Goal: Task Accomplishment & Management: Manage account settings

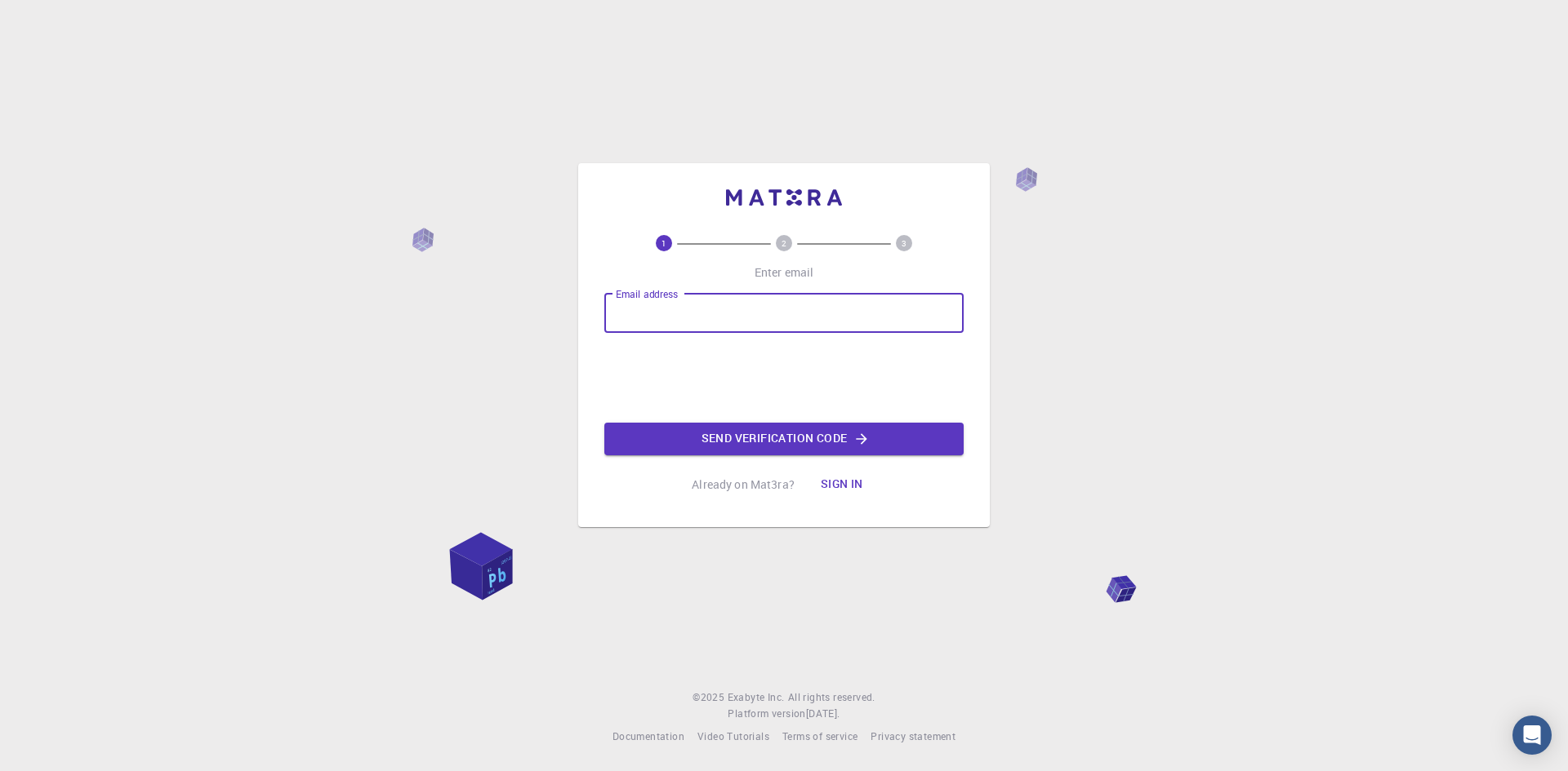
click at [681, 321] on input "Email address" at bounding box center [784, 313] width 360 height 39
type input "[PERSON_NAME][EMAIL_ADDRESS][PERSON_NAME][DOMAIN_NAME]"
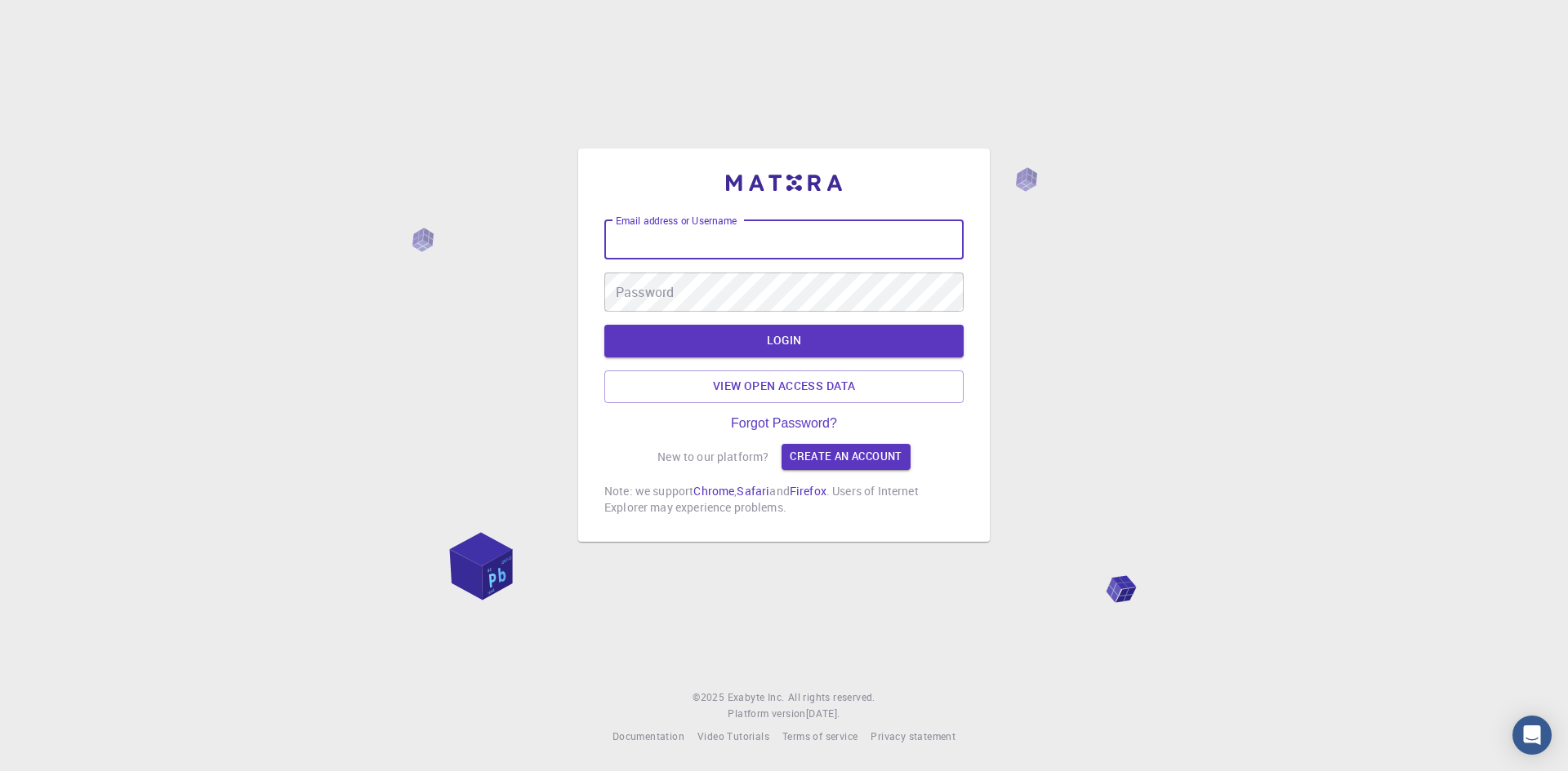
click at [764, 230] on input "Email address or Username" at bounding box center [784, 239] width 360 height 39
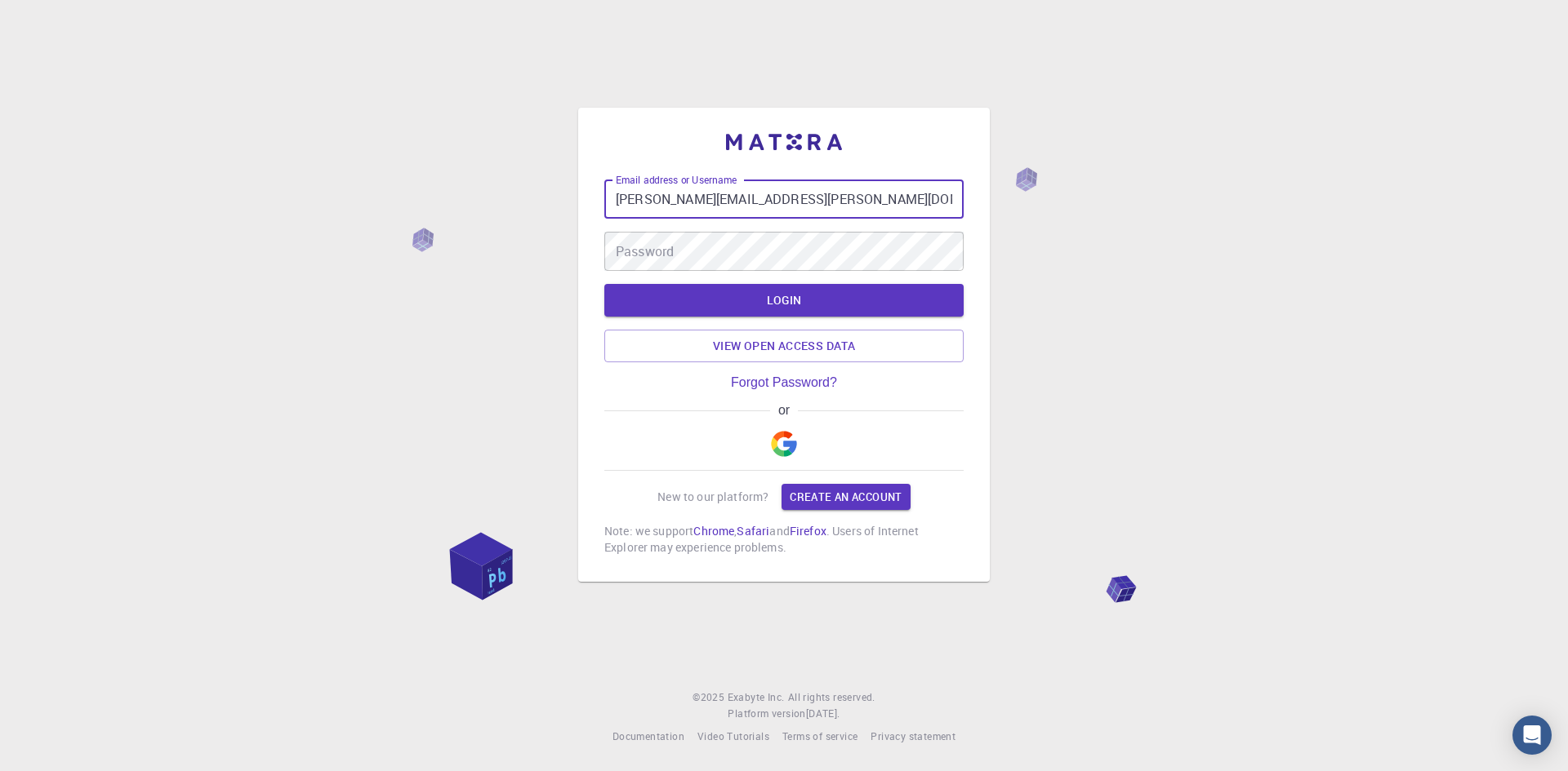
type input "[PERSON_NAME][EMAIL_ADDRESS][PERSON_NAME][DOMAIN_NAME]"
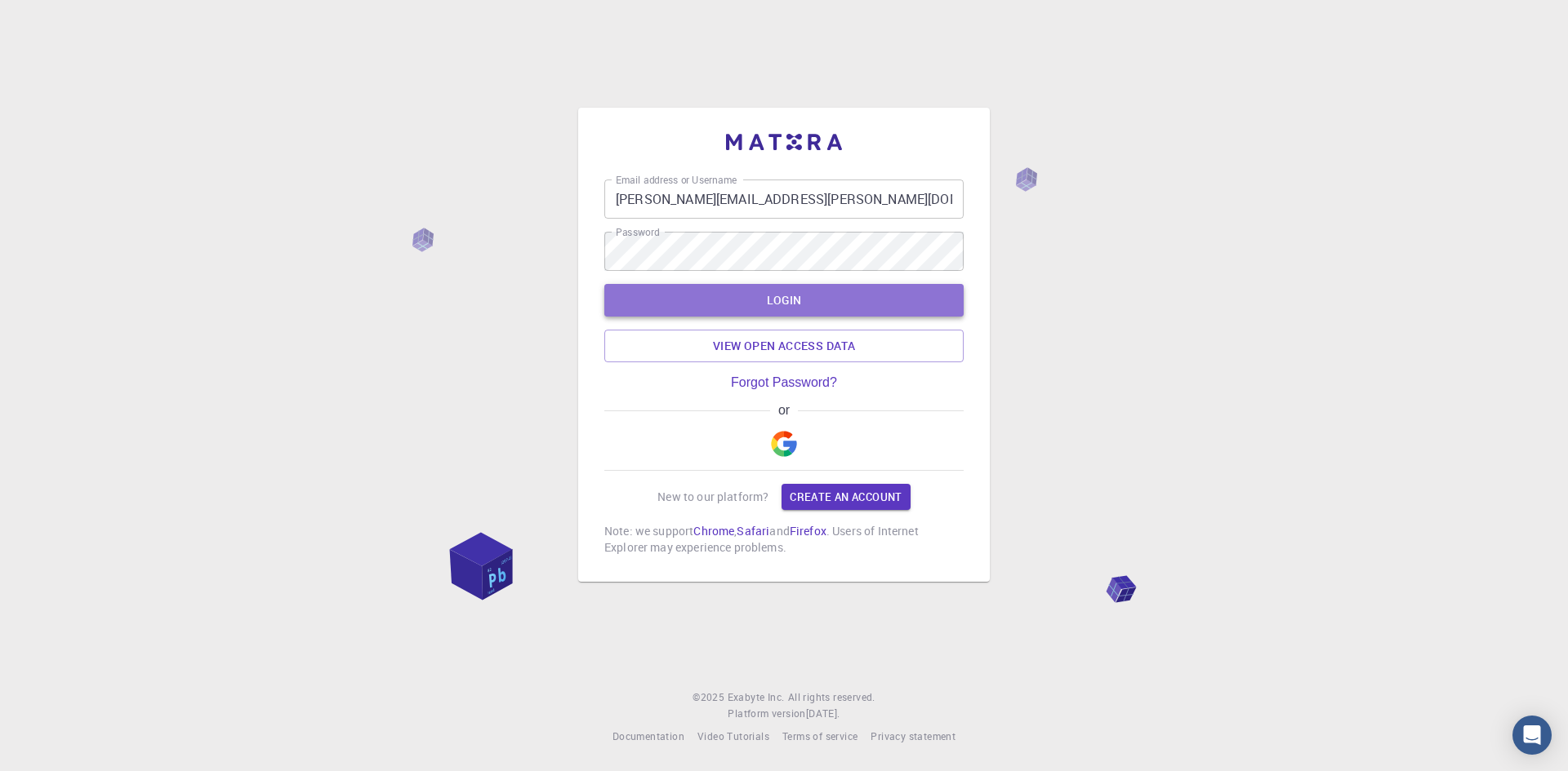
click at [779, 307] on button "LOGIN" at bounding box center [784, 300] width 360 height 33
